Goal: Task Accomplishment & Management: Use online tool/utility

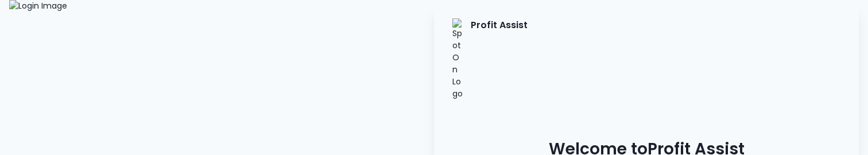
type input "**********"
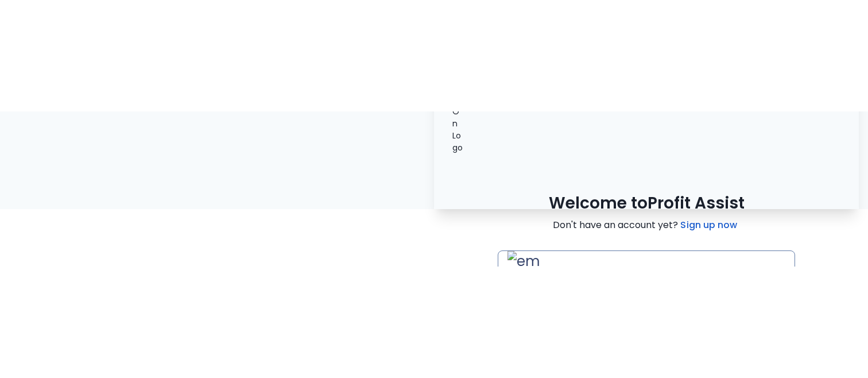
scroll to position [92, 0]
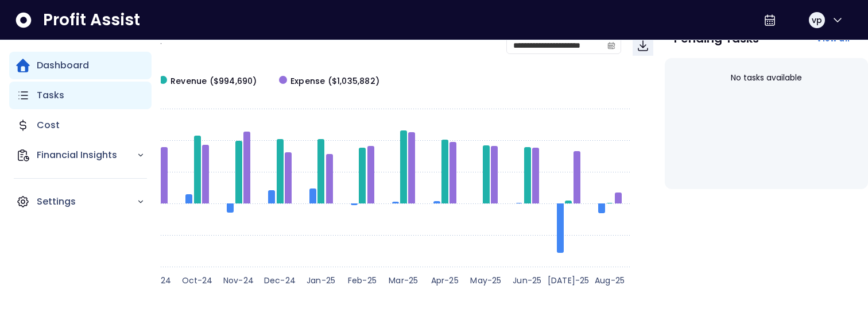
click at [43, 101] on p "Tasks" at bounding box center [51, 95] width 28 height 14
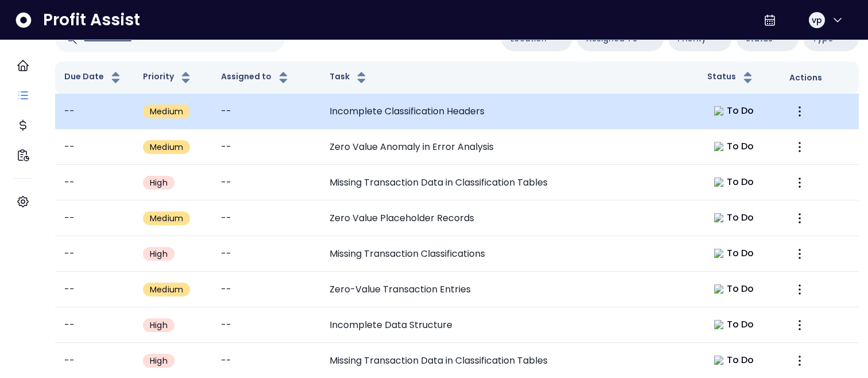
click at [518, 117] on td "Incomplete Classification Headers" at bounding box center [509, 112] width 378 height 36
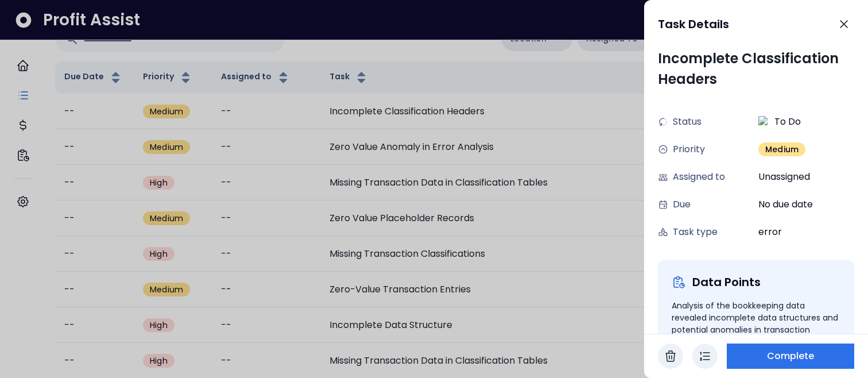
click at [533, 265] on div at bounding box center [434, 189] width 868 height 378
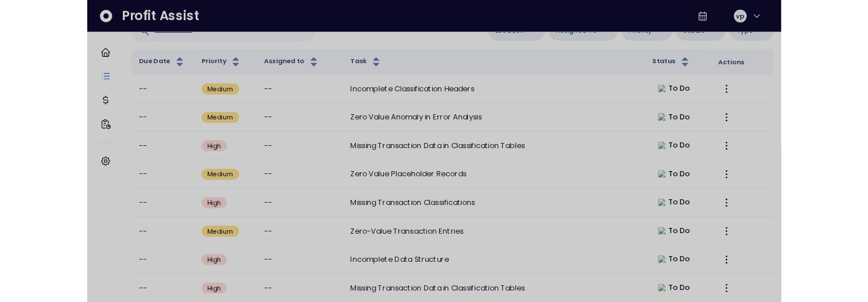
scroll to position [92, 0]
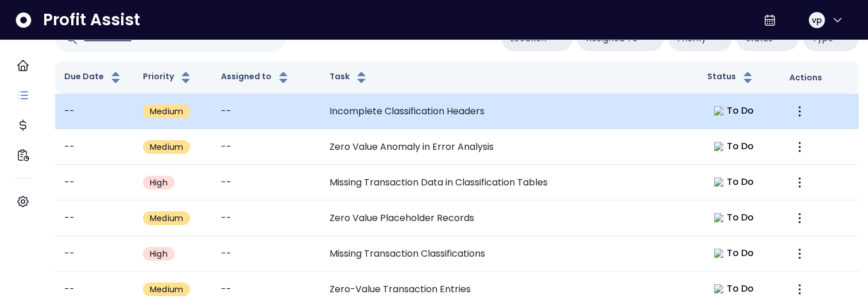
click at [343, 106] on td "Incomplete Classification Headers" at bounding box center [509, 112] width 378 height 36
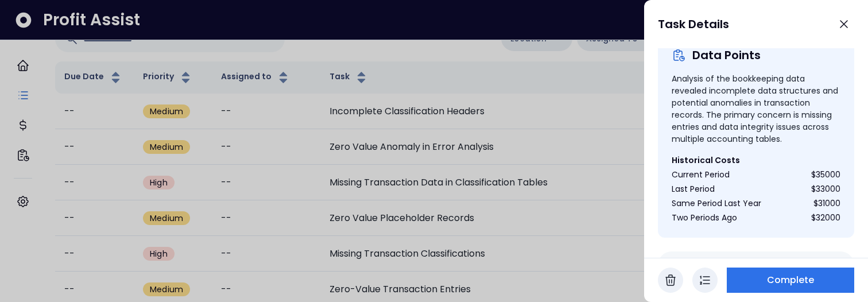
scroll to position [387, 0]
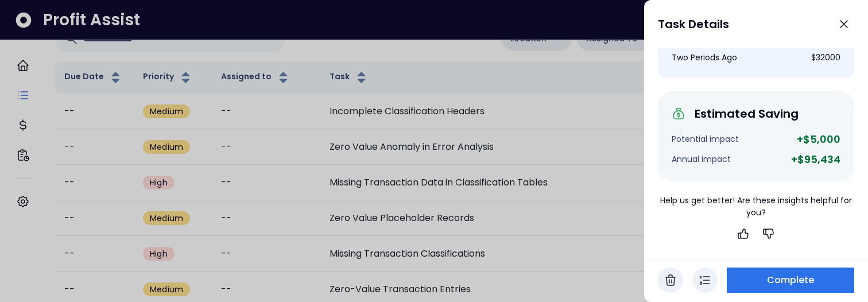
click at [509, 157] on div at bounding box center [434, 151] width 868 height 302
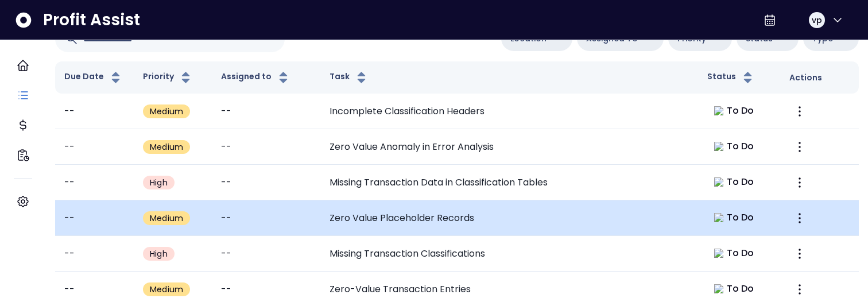
scroll to position [639, 0]
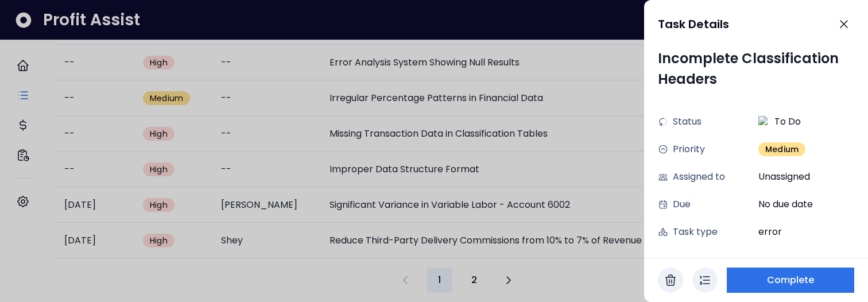
click at [293, 278] on div at bounding box center [434, 151] width 868 height 302
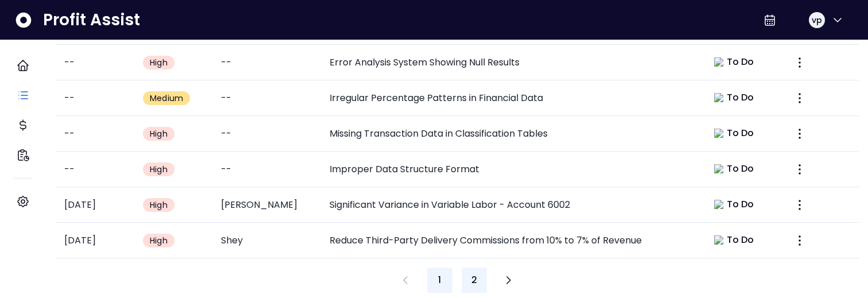
click at [471, 271] on button "2" at bounding box center [473, 279] width 25 height 25
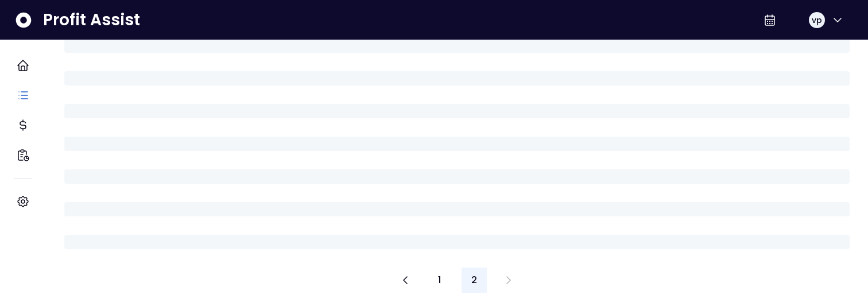
scroll to position [24, 0]
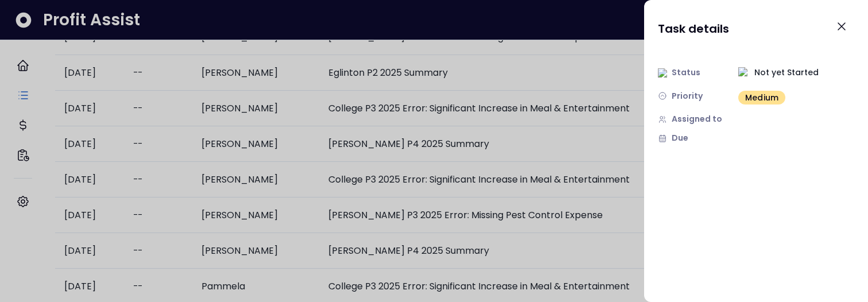
scroll to position [0, 0]
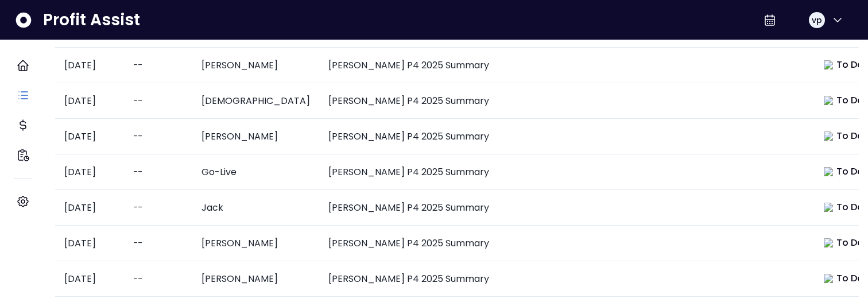
scroll to position [1219, 0]
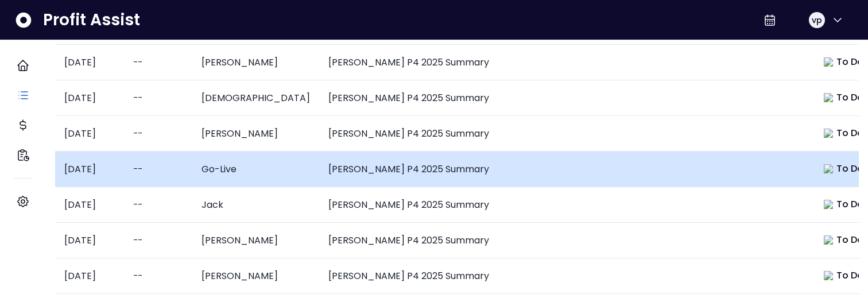
click at [332, 162] on td "[PERSON_NAME] P4 2025 Summary" at bounding box center [563, 170] width 488 height 36
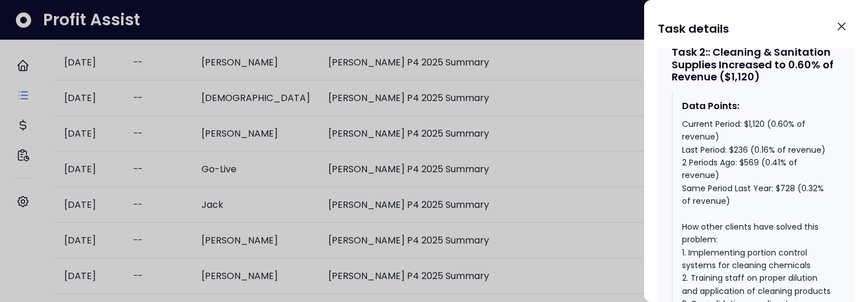
scroll to position [1442, 0]
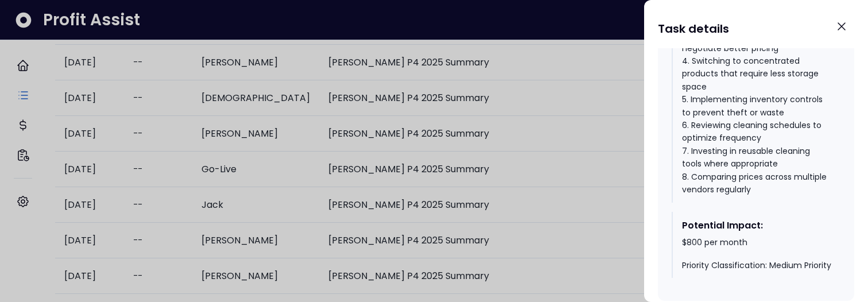
click at [402, 248] on div at bounding box center [434, 151] width 868 height 302
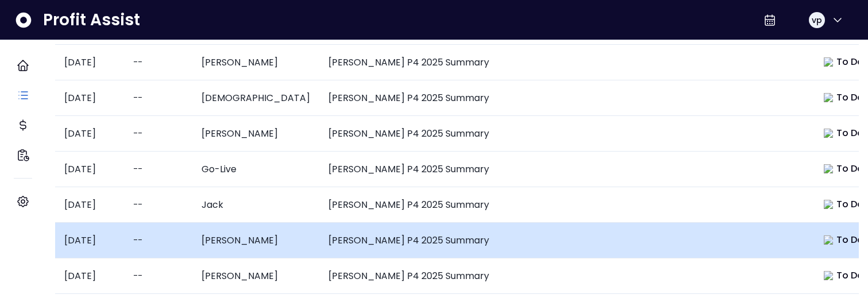
scroll to position [0, 0]
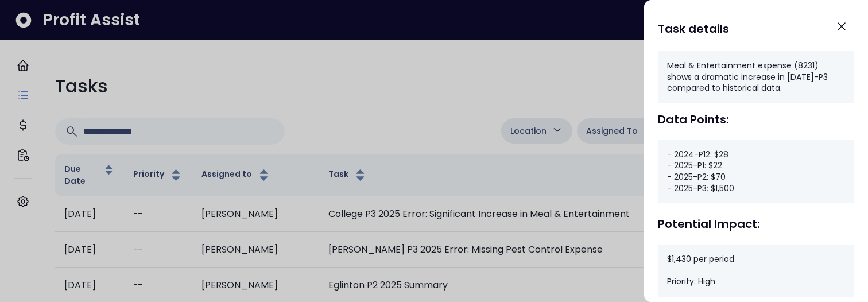
scroll to position [191, 0]
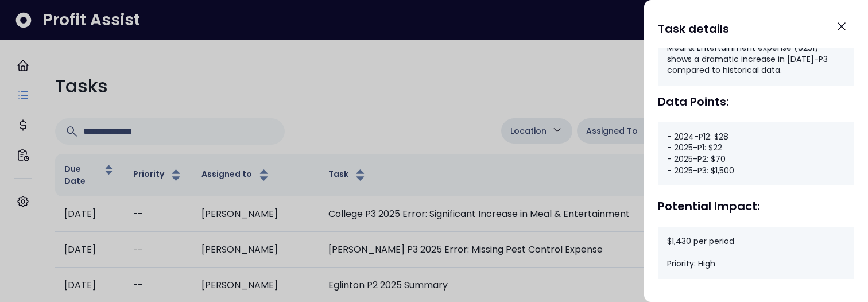
click at [535, 218] on div at bounding box center [434, 151] width 868 height 302
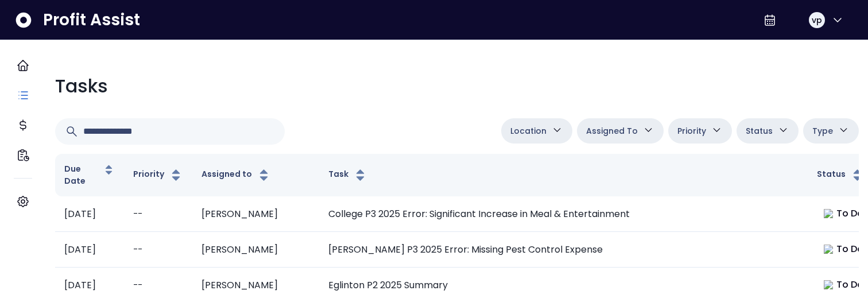
scroll to position [420, 0]
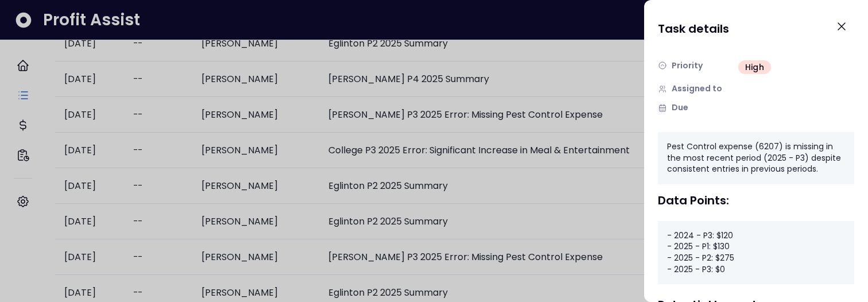
scroll to position [0, 0]
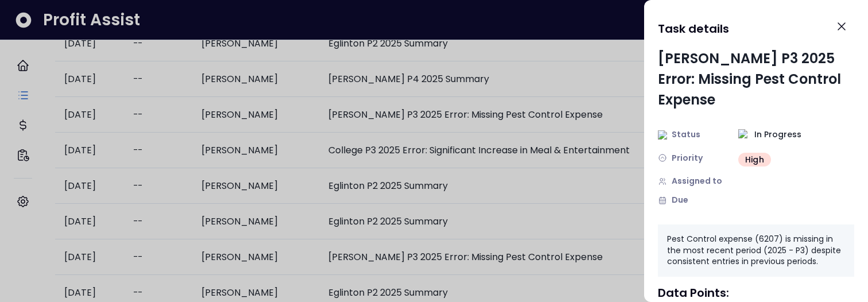
click at [482, 222] on div at bounding box center [434, 151] width 868 height 302
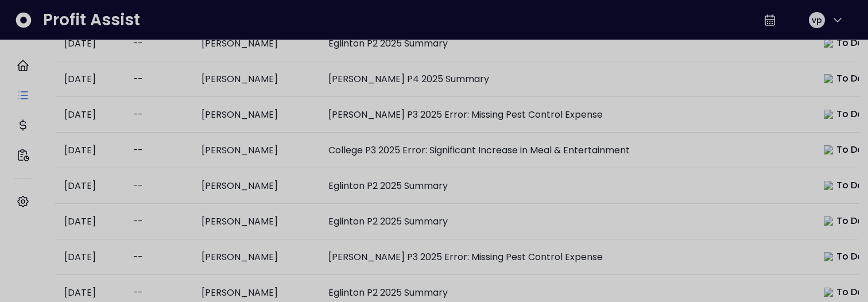
scroll to position [420, 0]
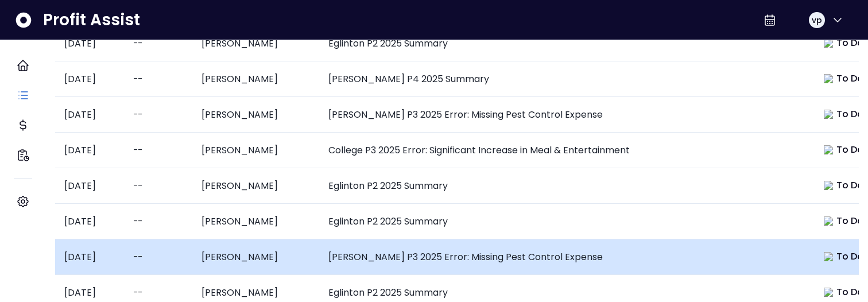
click at [475, 245] on td "[PERSON_NAME] P3 2025 Error: Missing Pest Control Expense" at bounding box center [563, 257] width 488 height 36
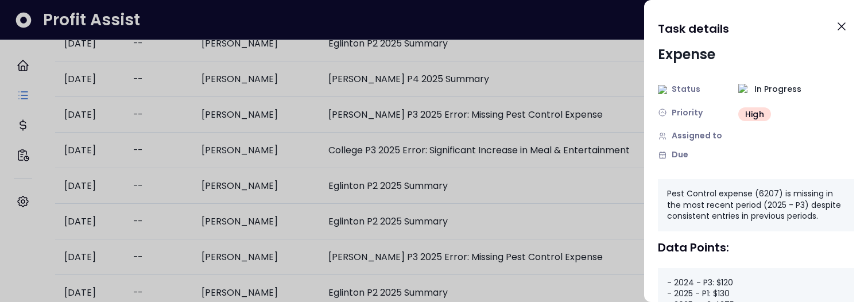
scroll to position [191, 0]
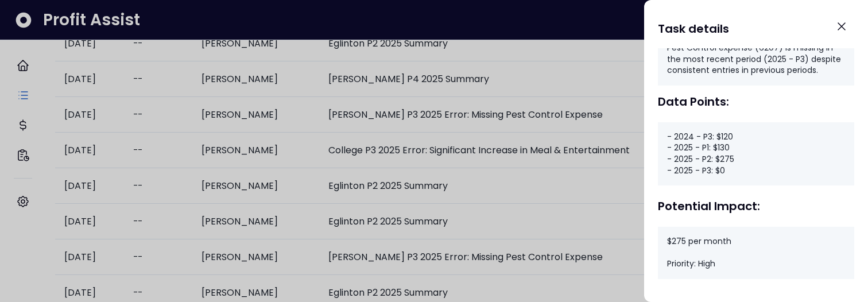
click at [491, 226] on div at bounding box center [434, 151] width 868 height 302
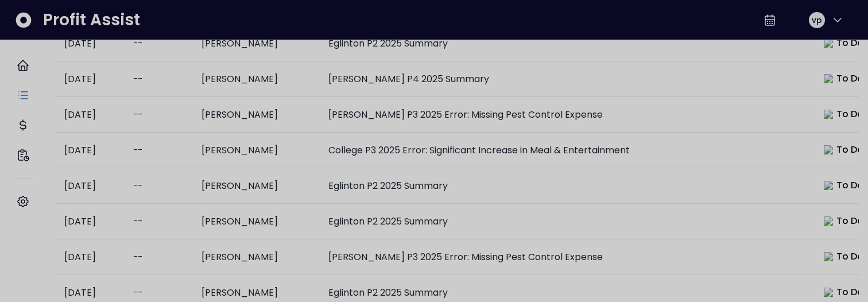
scroll to position [420, 0]
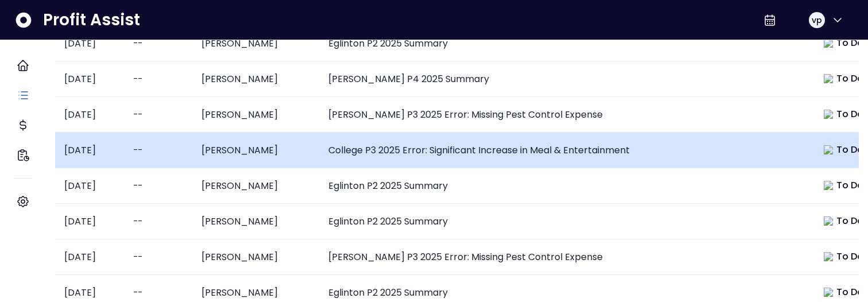
click at [476, 139] on td "College P3 2025 Error: Significant Increase in Meal & Entertainment" at bounding box center [563, 151] width 488 height 36
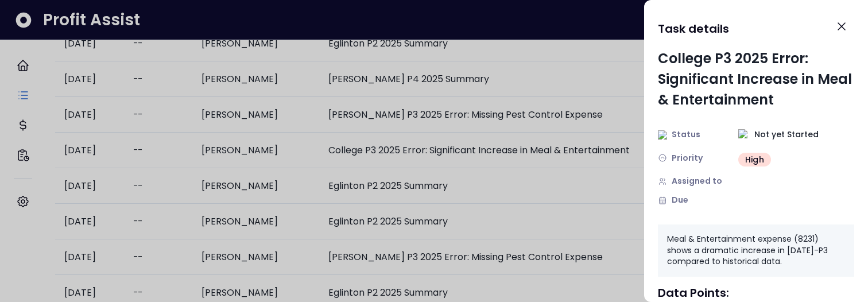
scroll to position [191, 0]
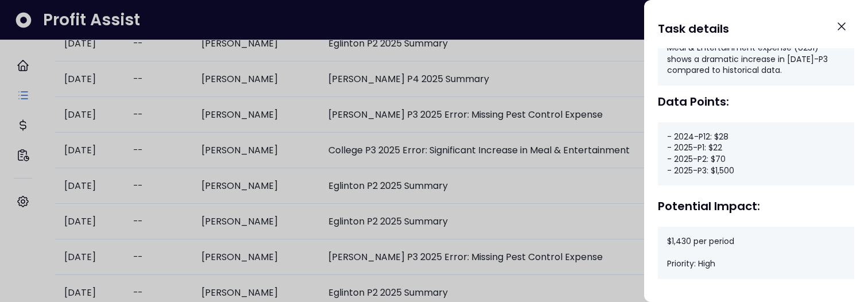
click at [589, 212] on div at bounding box center [434, 151] width 868 height 302
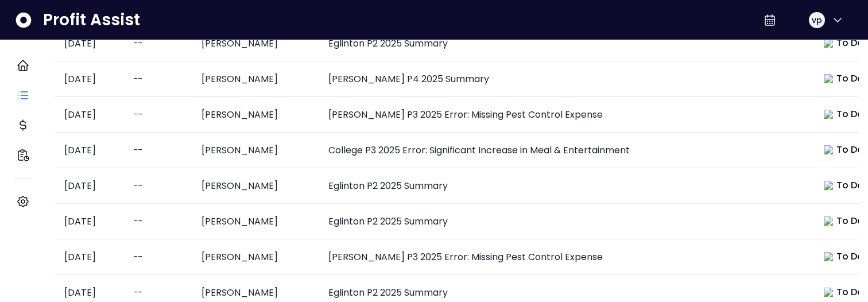
scroll to position [396, 0]
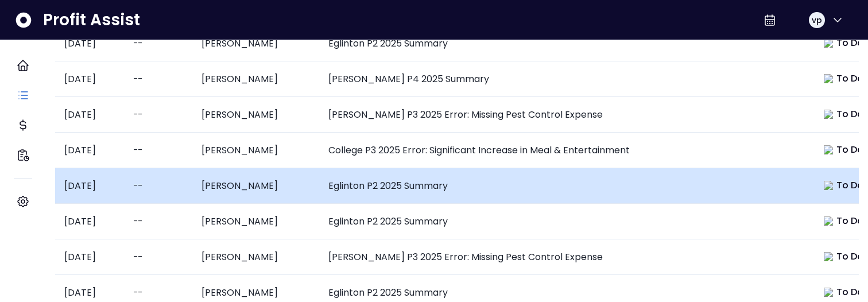
click at [460, 191] on td "Eglinton P2 2025 Summary" at bounding box center [563, 186] width 488 height 36
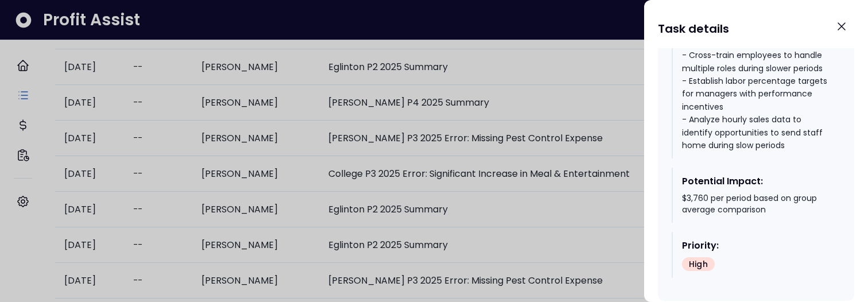
scroll to position [1080, 0]
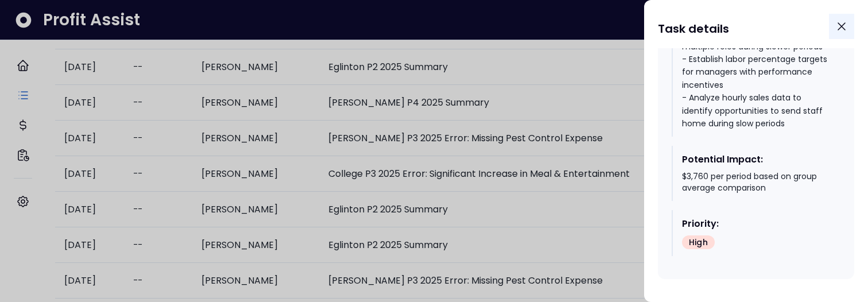
click at [839, 22] on icon "Close" at bounding box center [842, 27] width 14 height 14
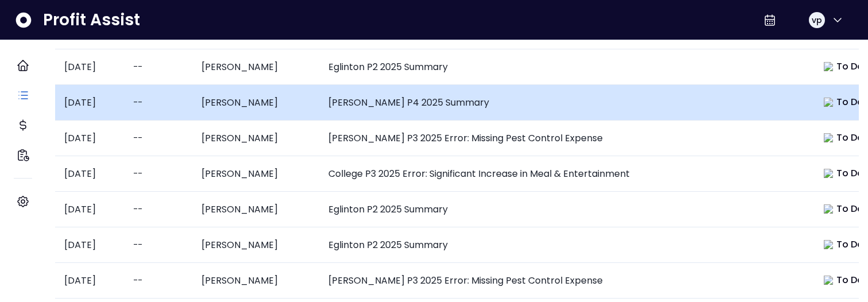
scroll to position [396, 0]
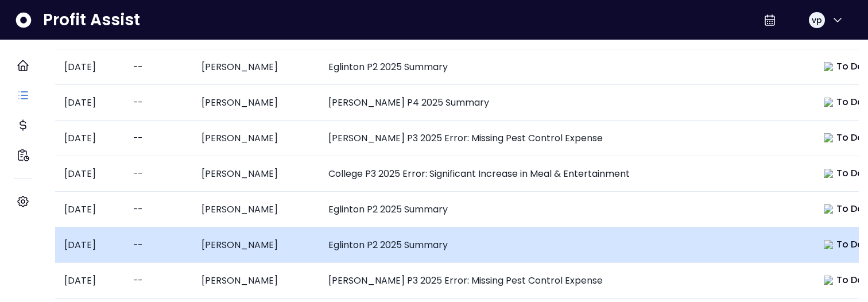
click at [434, 234] on td "Eglinton P2 2025 Summary" at bounding box center [563, 245] width 488 height 36
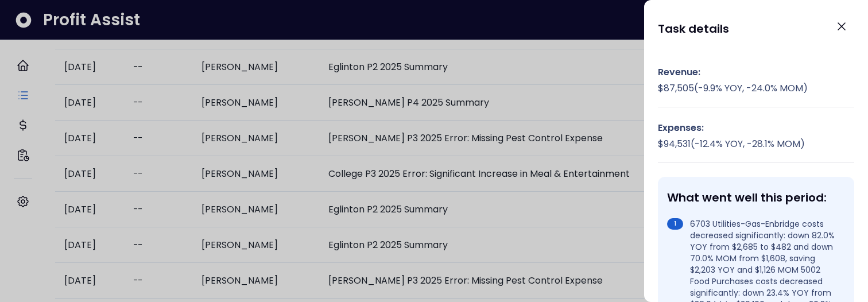
scroll to position [0, 0]
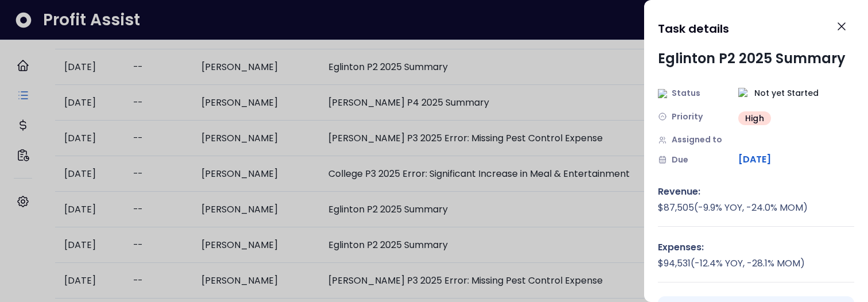
click at [771, 162] on span "[DATE]" at bounding box center [754, 160] width 33 height 14
click at [519, 76] on div at bounding box center [434, 151] width 868 height 302
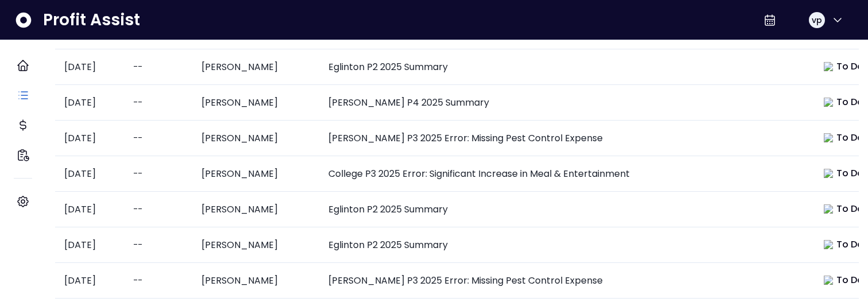
type input "*****"
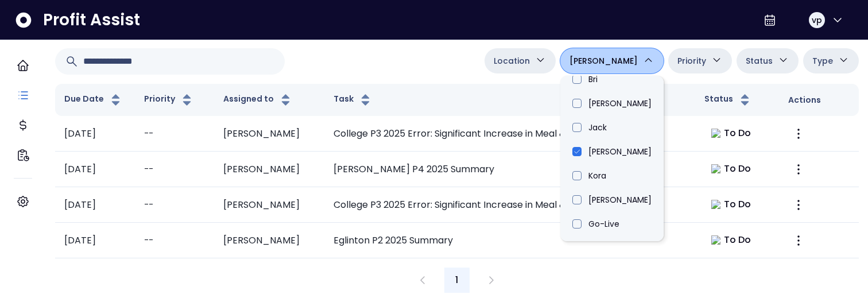
click at [464, 30] on div "Tasks" at bounding box center [457, 16] width 804 height 28
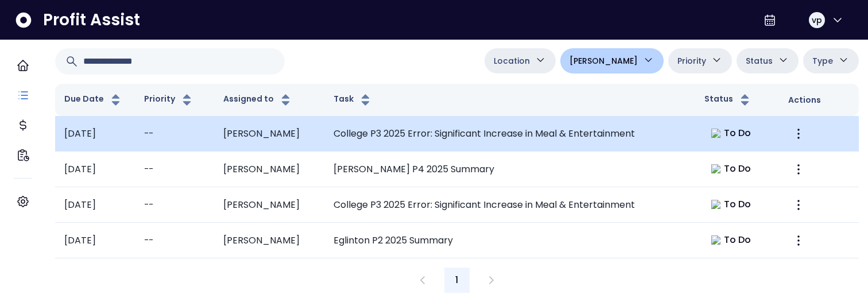
click at [437, 152] on td "College P3 2025 Error: Significant Increase in Meal & Entertainment" at bounding box center [509, 134] width 371 height 36
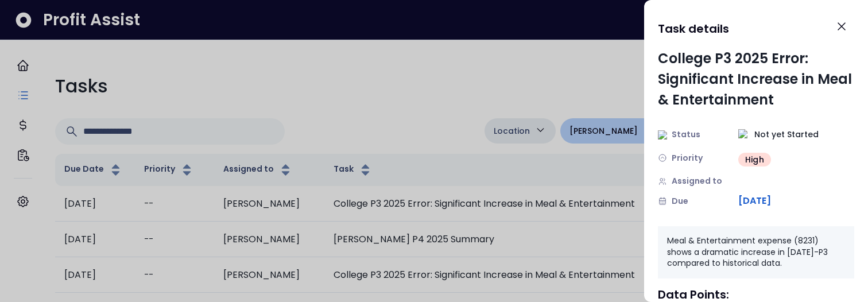
scroll to position [193, 0]
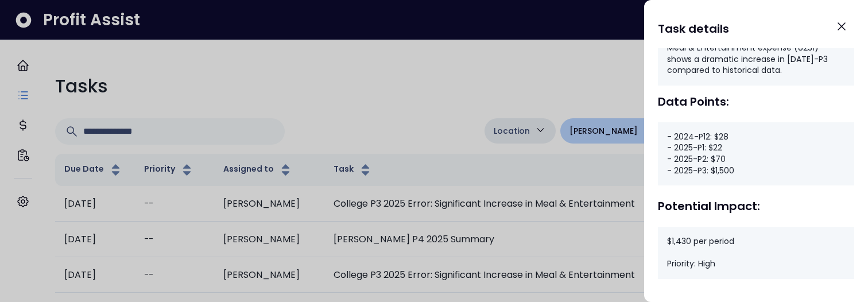
click at [377, 106] on div at bounding box center [434, 151] width 868 height 302
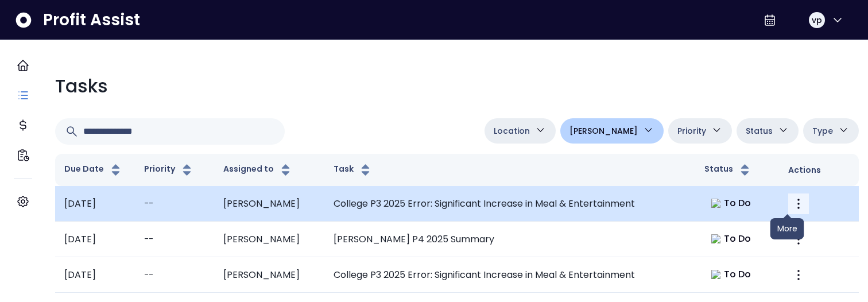
click at [788, 208] on button "More" at bounding box center [798, 203] width 21 height 21
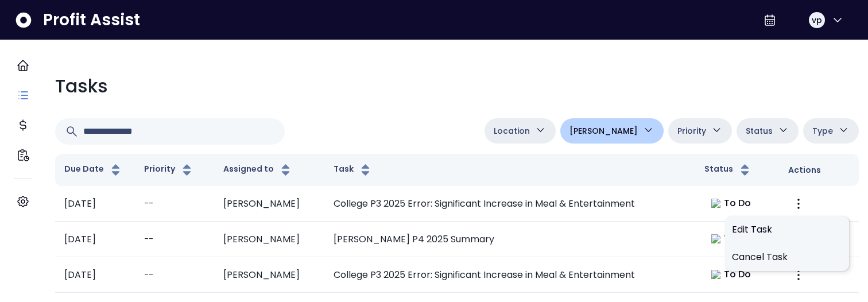
click at [472, 127] on div "Location [PERSON_NAME][GEOGRAPHIC_DATA] [GEOGRAPHIC_DATA] [PERSON_NAME] QuickBo…" at bounding box center [457, 131] width 804 height 26
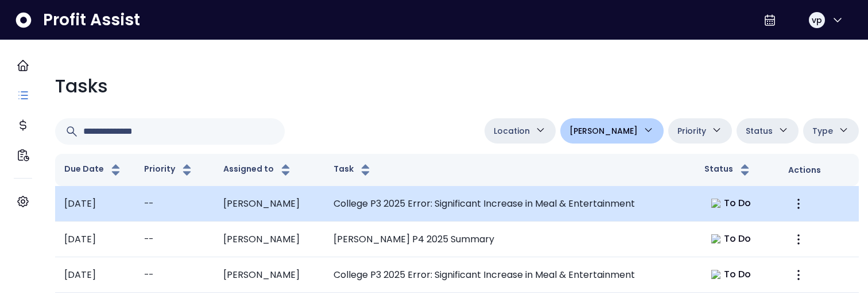
scroll to position [61, 0]
click at [469, 186] on td "College P3 2025 Error: Significant Increase in Meal & Entertainment" at bounding box center [509, 204] width 371 height 36
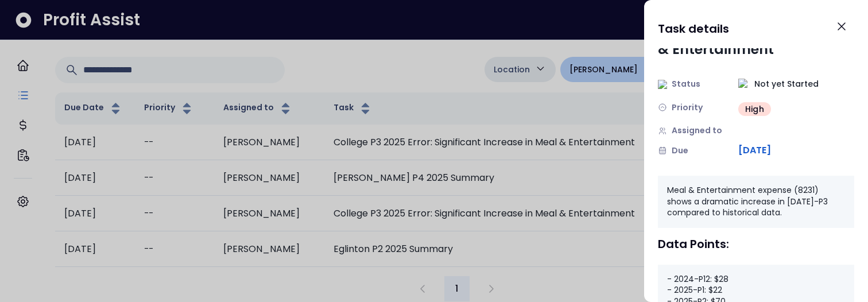
scroll to position [0, 0]
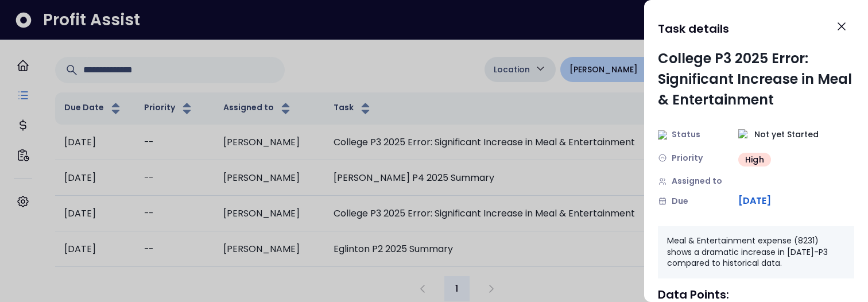
click at [535, 271] on div at bounding box center [434, 151] width 868 height 302
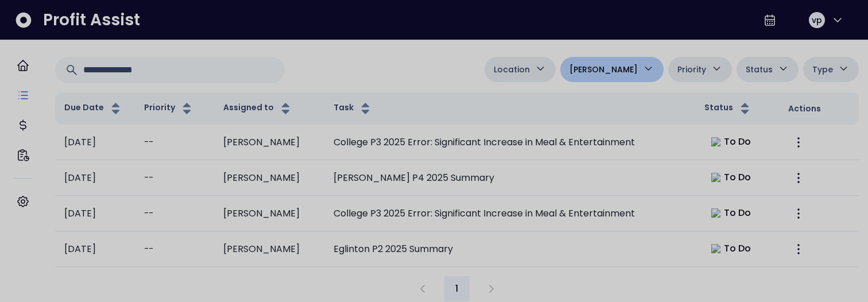
scroll to position [61, 0]
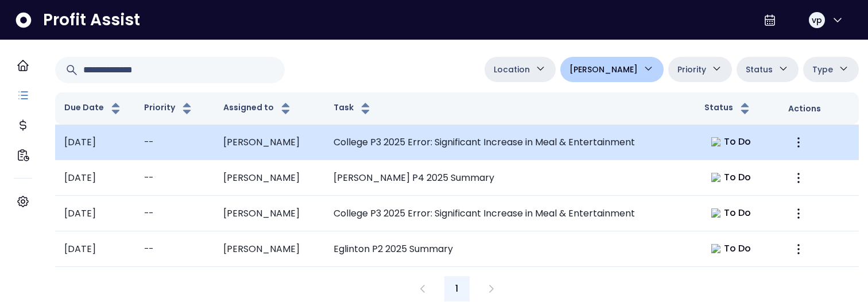
click at [428, 140] on td "College P3 2025 Error: Significant Increase in Meal & Entertainment" at bounding box center [509, 143] width 371 height 36
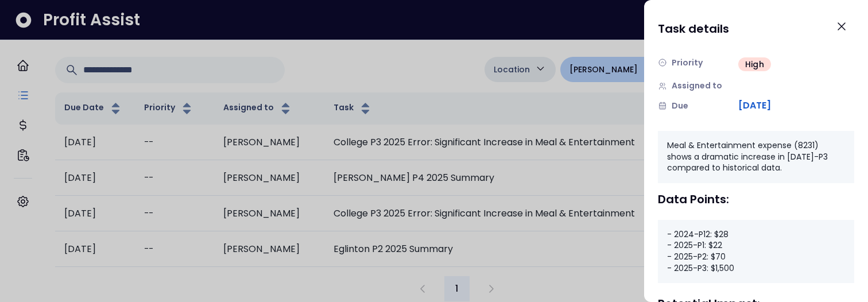
scroll to position [0, 0]
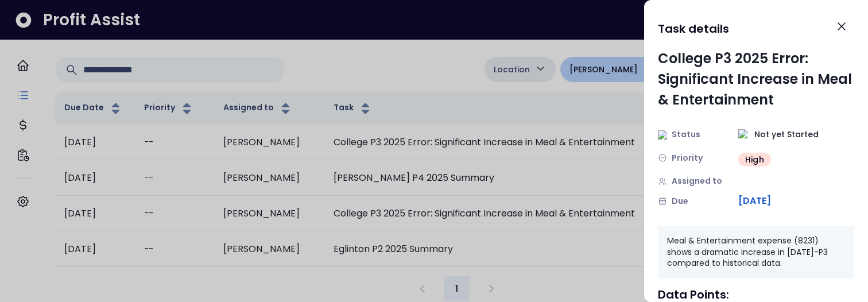
click at [583, 203] on div at bounding box center [434, 151] width 868 height 302
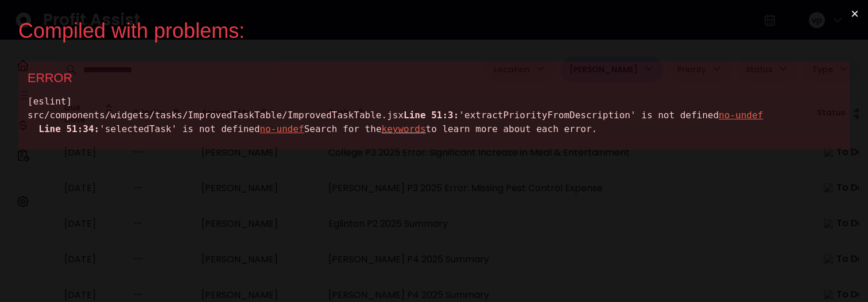
click at [230, 127] on div "[eslint] src/components/widgets/tasks/ImprovedTaskTable/ImprovedTaskTable.jsx L…" at bounding box center [434, 115] width 813 height 41
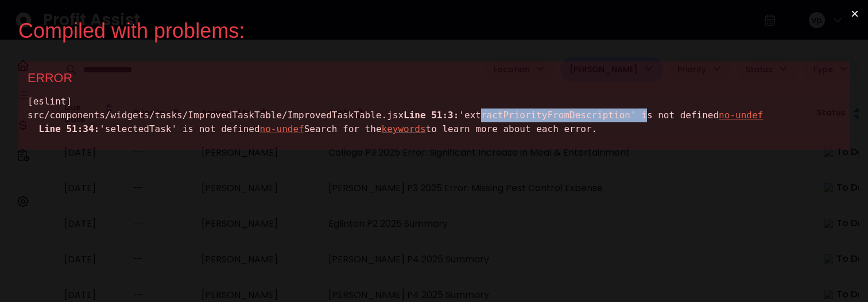
click at [230, 127] on div "[eslint] src/components/widgets/tasks/ImprovedTaskTable/ImprovedTaskTable.jsx L…" at bounding box center [434, 115] width 813 height 41
click at [227, 133] on div "[eslint] src/components/widgets/tasks/ImprovedTaskTable/ImprovedTaskTable.jsx L…" at bounding box center [434, 115] width 813 height 41
